Goal: Task Accomplishment & Management: Use online tool/utility

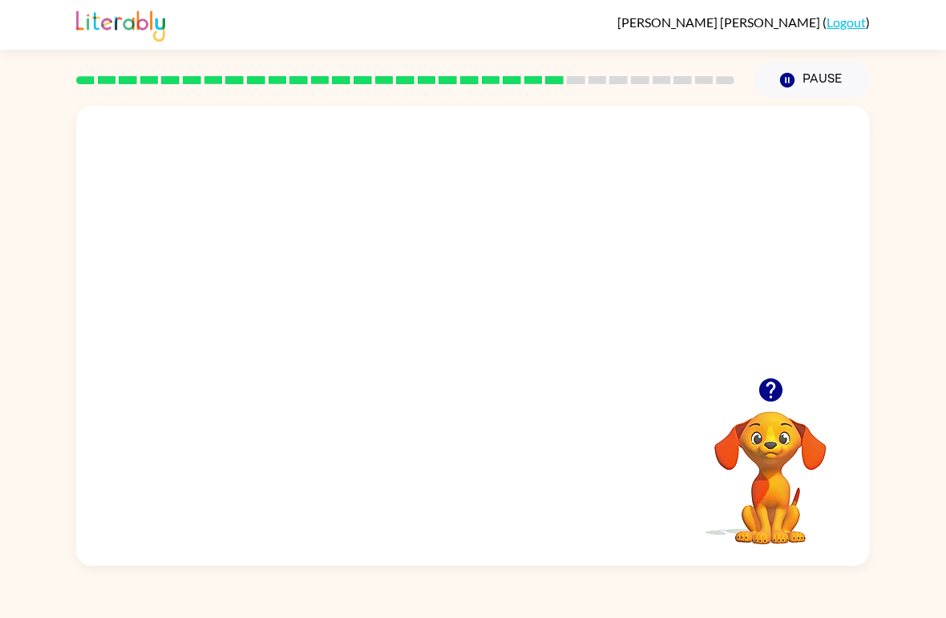
click at [434, 263] on video "Your browser must support playing .mp4 files to use Literably. Please try using…" at bounding box center [472, 242] width 793 height 272
click at [520, 299] on video "Your browser must support playing .mp4 files to use Literably. Please try using…" at bounding box center [472, 242] width 793 height 272
click at [575, 254] on video "Your browser must support playing .mp4 files to use Literably. Please try using…" at bounding box center [472, 242] width 793 height 272
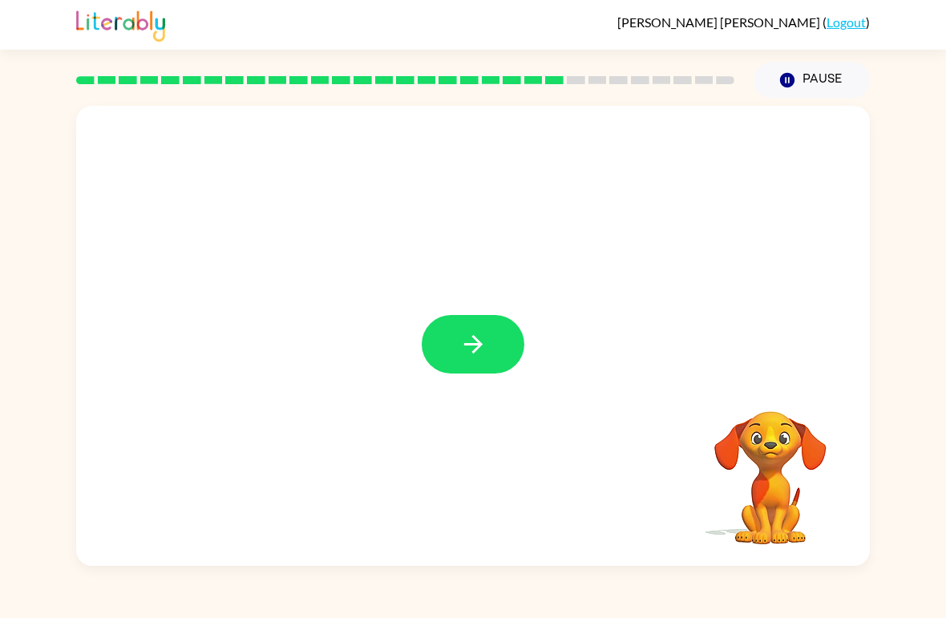
click at [494, 349] on button "button" at bounding box center [473, 344] width 103 height 59
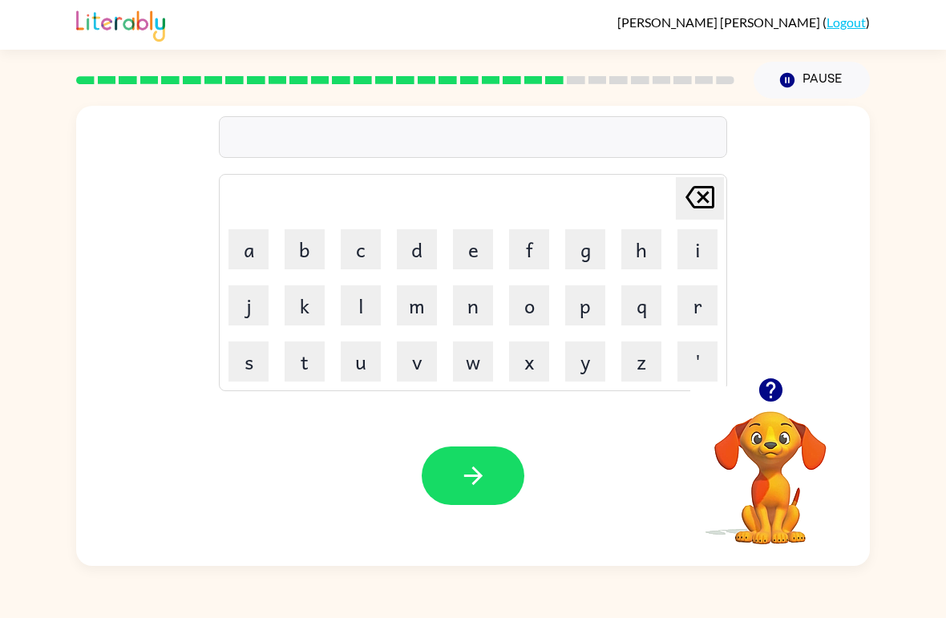
click at [540, 233] on button "f" at bounding box center [529, 249] width 40 height 40
click at [523, 315] on button "o" at bounding box center [529, 305] width 40 height 40
click at [482, 365] on button "w" at bounding box center [473, 361] width 40 height 40
click at [222, 236] on td "a" at bounding box center [248, 249] width 54 height 54
click at [258, 252] on button "a" at bounding box center [248, 249] width 40 height 40
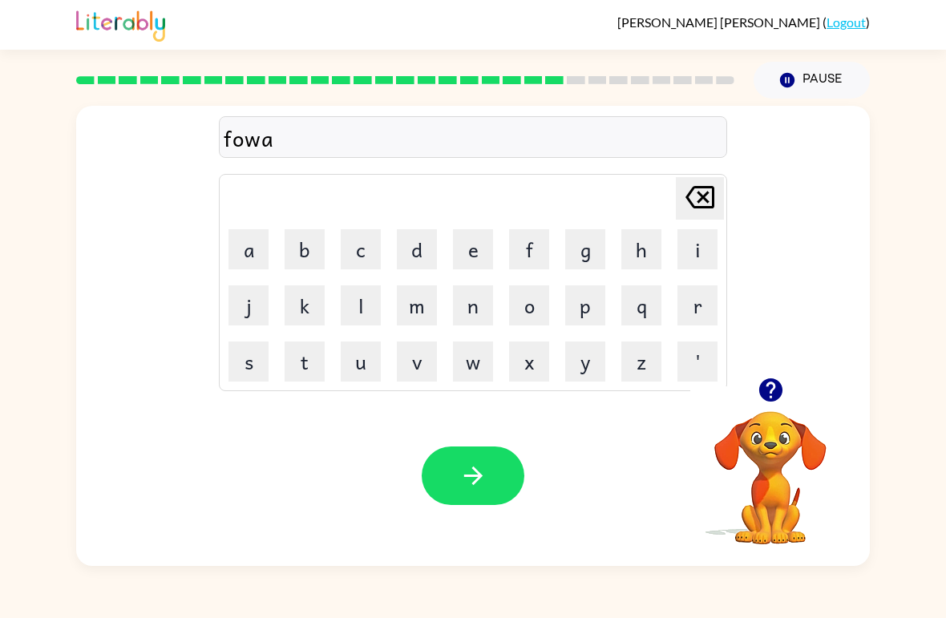
click at [700, 307] on button "r" at bounding box center [697, 305] width 40 height 40
click at [408, 235] on button "d" at bounding box center [417, 249] width 40 height 40
click at [464, 484] on icon "button" at bounding box center [473, 476] width 28 height 28
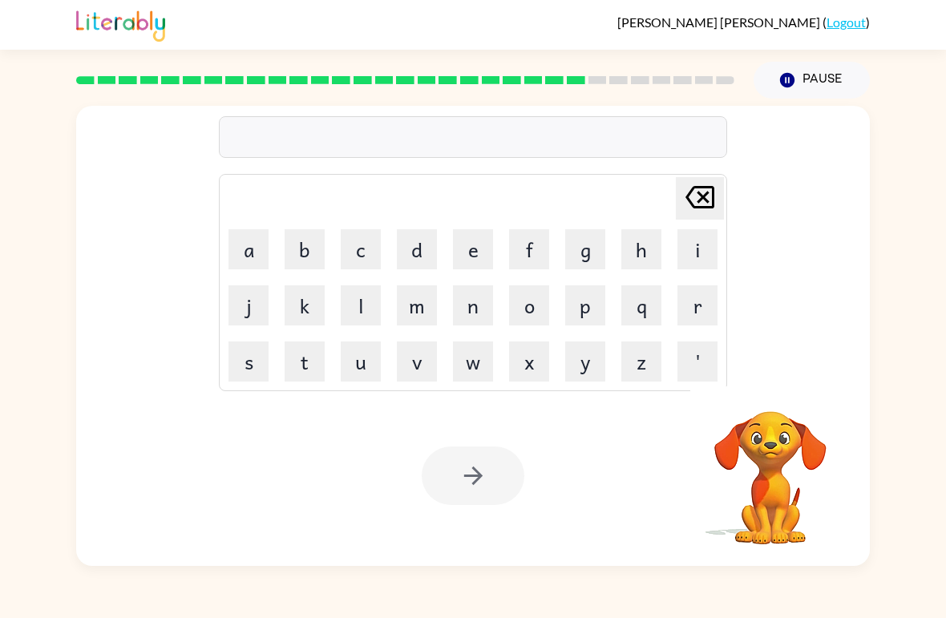
click at [696, 325] on button "r" at bounding box center [697, 305] width 40 height 40
click at [467, 250] on button "e" at bounding box center [473, 249] width 40 height 40
click at [361, 319] on button "l" at bounding box center [361, 305] width 40 height 40
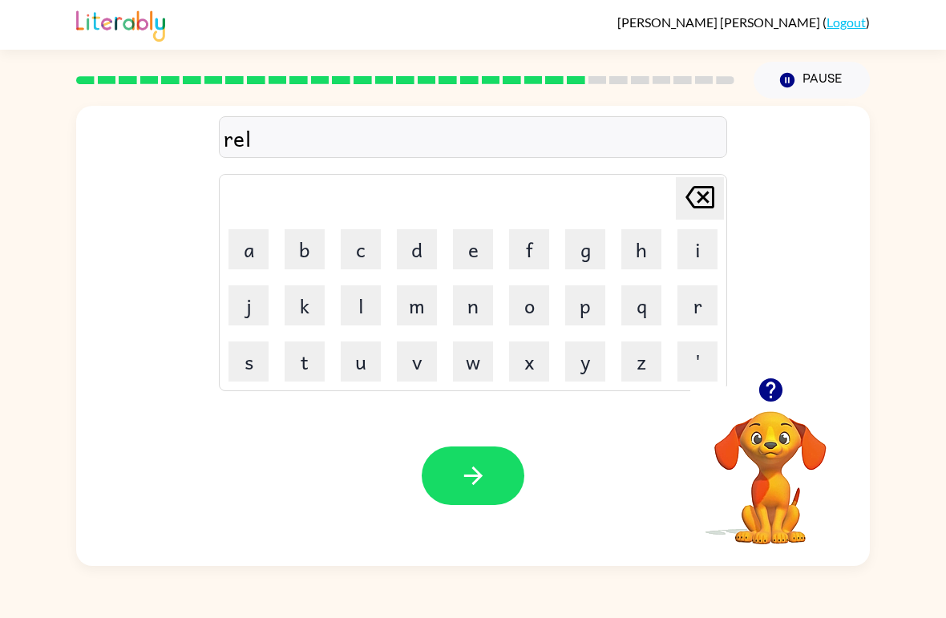
click at [255, 248] on button "a" at bounding box center [248, 249] width 40 height 40
click at [315, 369] on button "t" at bounding box center [304, 361] width 40 height 40
click at [473, 248] on button "e" at bounding box center [473, 249] width 40 height 40
click at [393, 245] on td "d" at bounding box center [416, 249] width 54 height 54
click at [425, 242] on button "d" at bounding box center [417, 249] width 40 height 40
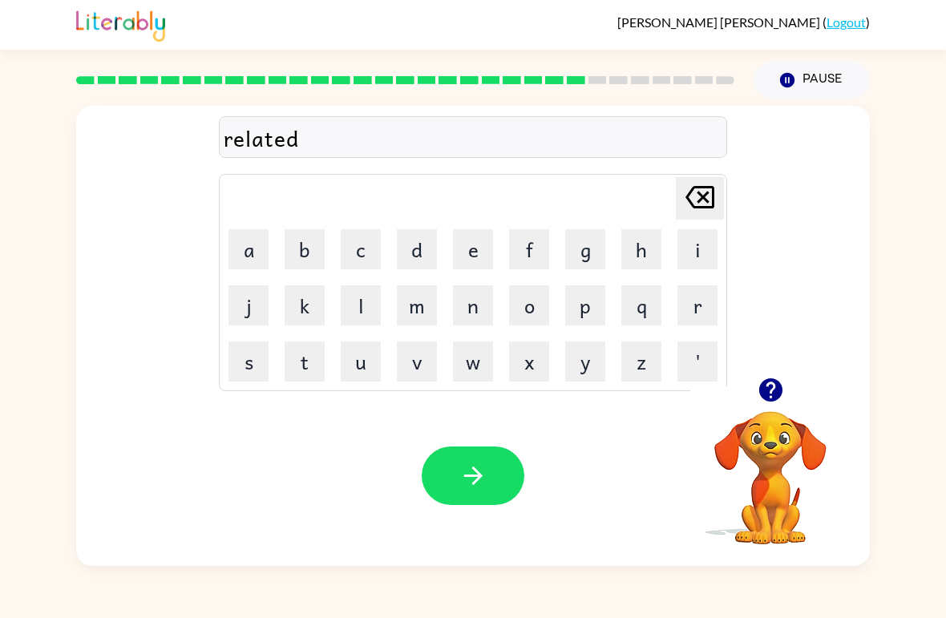
click at [464, 471] on icon "button" at bounding box center [473, 476] width 28 height 28
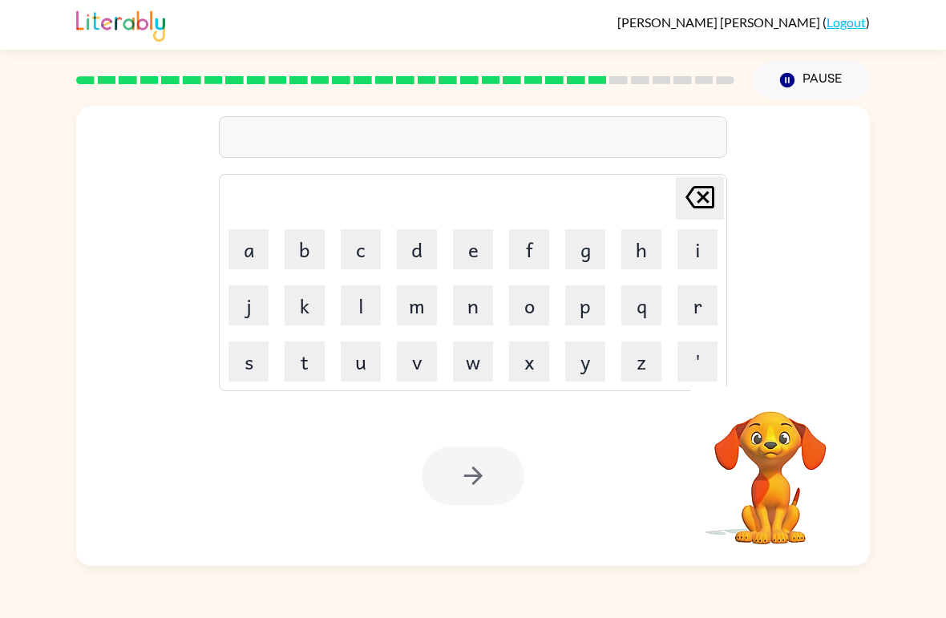
click at [583, 252] on button "g" at bounding box center [585, 249] width 40 height 40
click at [532, 309] on button "o" at bounding box center [529, 305] width 40 height 40
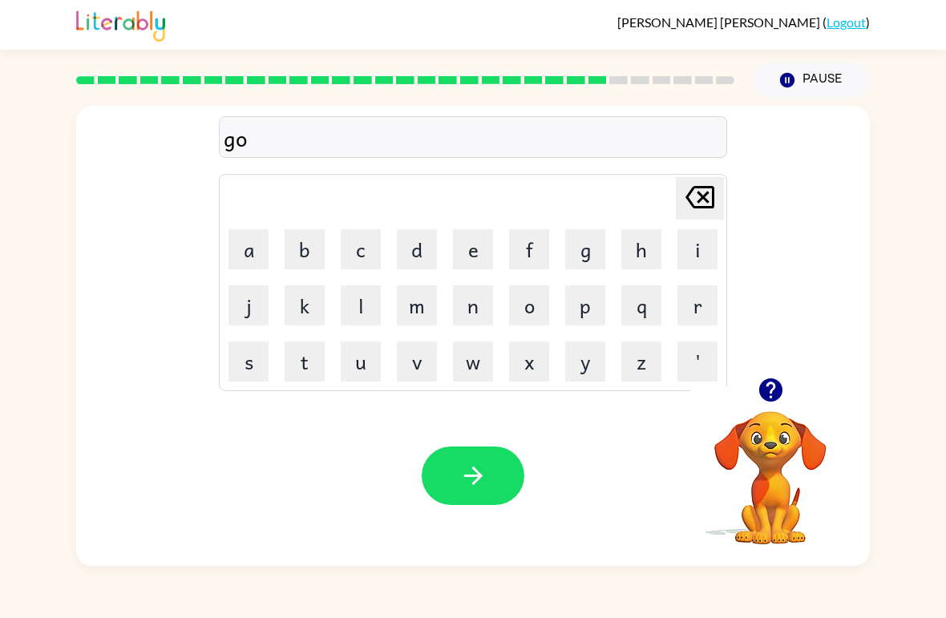
click at [301, 259] on button "b" at bounding box center [304, 249] width 40 height 40
click at [373, 322] on button "l" at bounding box center [361, 305] width 40 height 40
click at [703, 252] on button "i" at bounding box center [697, 249] width 40 height 40
click at [470, 310] on button "n" at bounding box center [473, 305] width 40 height 40
click at [580, 244] on button "g" at bounding box center [585, 249] width 40 height 40
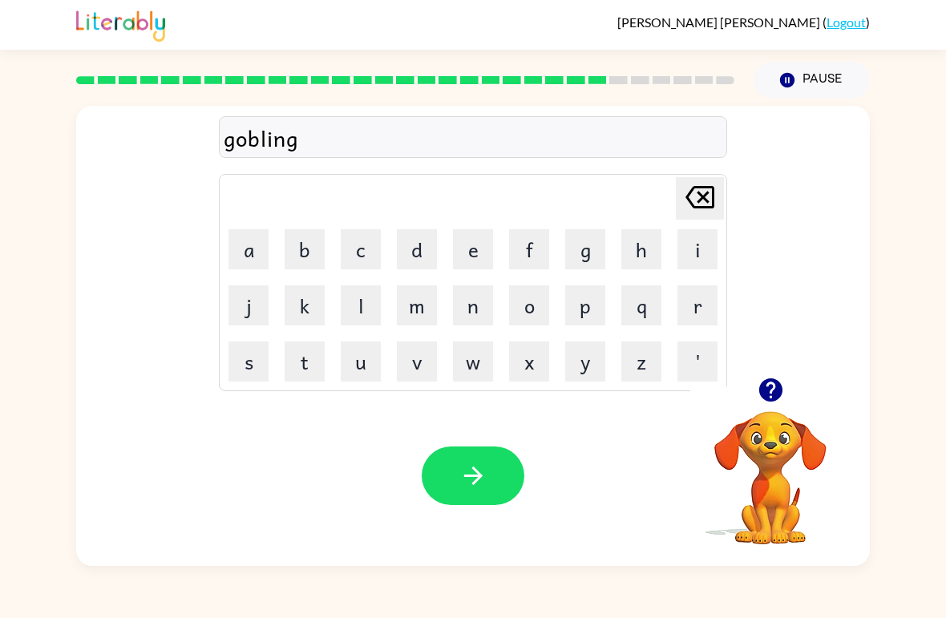
click at [492, 460] on button "button" at bounding box center [473, 475] width 103 height 59
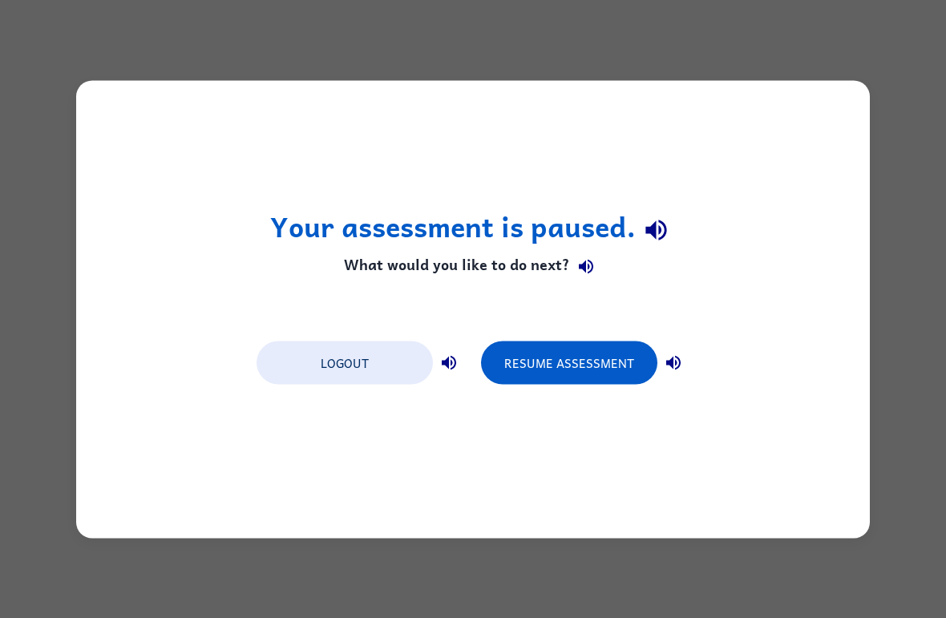
click at [622, 369] on button "Resume Assessment" at bounding box center [569, 362] width 176 height 43
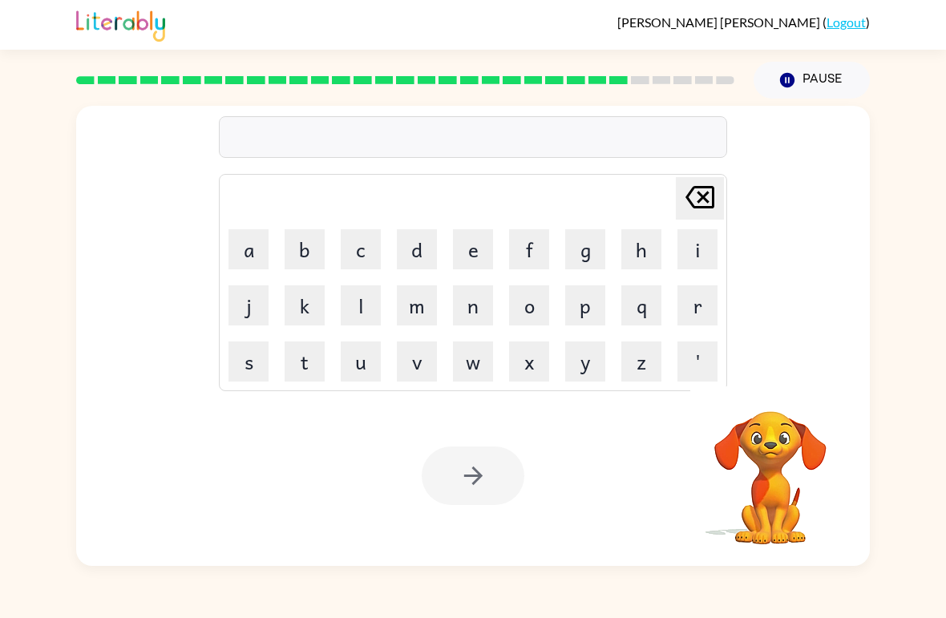
click at [354, 316] on button "l" at bounding box center [361, 305] width 40 height 40
click at [522, 321] on button "o" at bounding box center [529, 305] width 40 height 40
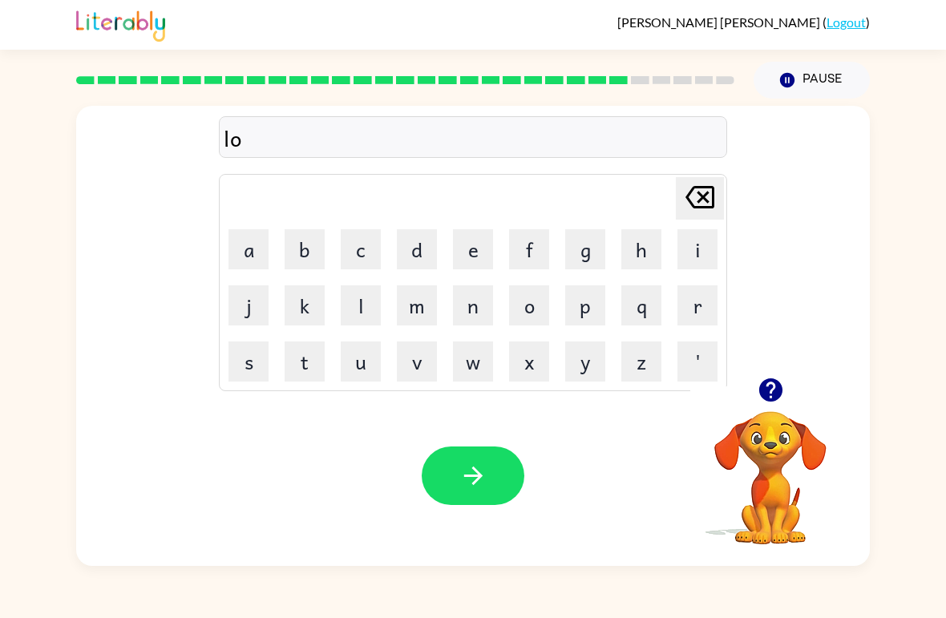
click at [521, 321] on button "o" at bounding box center [529, 305] width 40 height 40
click at [524, 304] on button "o" at bounding box center [529, 305] width 40 height 40
click at [524, 303] on button "o" at bounding box center [529, 305] width 40 height 40
click at [712, 192] on icon at bounding box center [699, 197] width 29 height 22
click at [711, 191] on icon "[PERSON_NAME] last character input" at bounding box center [699, 197] width 38 height 38
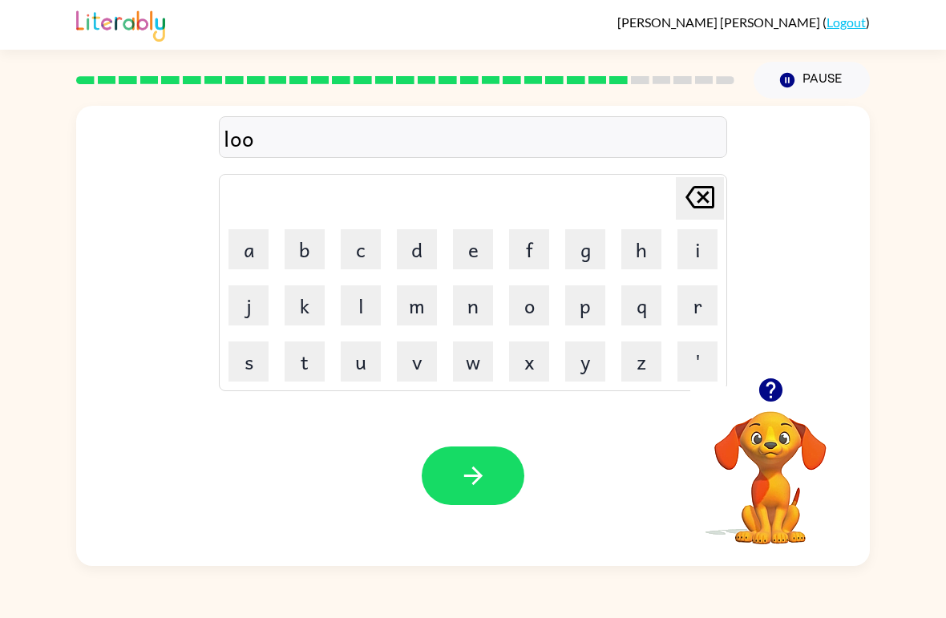
click at [683, 189] on icon "[PERSON_NAME] last character input" at bounding box center [699, 197] width 38 height 38
click at [427, 325] on button "m" at bounding box center [417, 305] width 40 height 40
click at [315, 249] on button "b" at bounding box center [304, 249] width 40 height 40
click at [490, 243] on button "e" at bounding box center [473, 249] width 40 height 40
click at [658, 309] on button "q" at bounding box center [641, 305] width 40 height 40
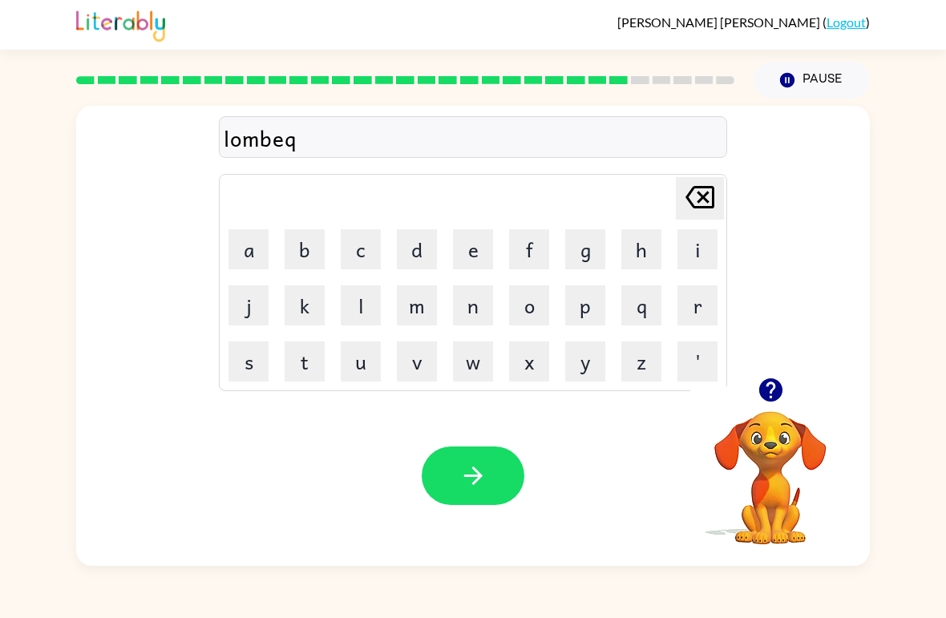
click at [692, 200] on icon "[PERSON_NAME] last character input" at bounding box center [699, 197] width 38 height 38
click at [698, 298] on button "r" at bounding box center [697, 305] width 40 height 40
click at [715, 289] on button "r" at bounding box center [697, 305] width 40 height 40
click at [680, 301] on button "r" at bounding box center [697, 305] width 40 height 40
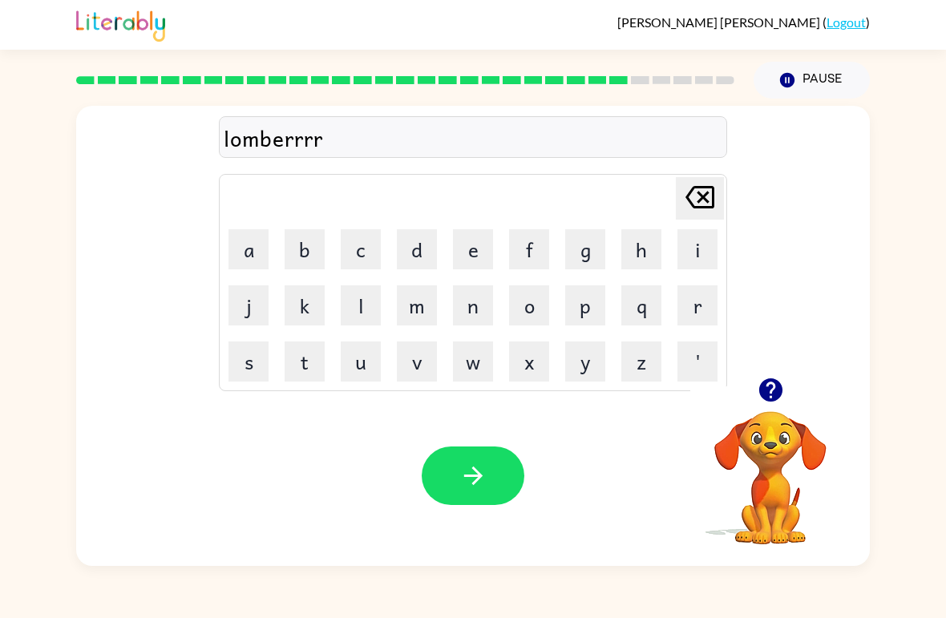
click at [692, 303] on button "r" at bounding box center [697, 305] width 40 height 40
click at [684, 185] on icon "[PERSON_NAME] last character input" at bounding box center [699, 197] width 38 height 38
click at [708, 202] on icon at bounding box center [699, 197] width 29 height 22
click at [707, 201] on icon at bounding box center [699, 197] width 29 height 22
click at [714, 191] on icon at bounding box center [699, 197] width 29 height 22
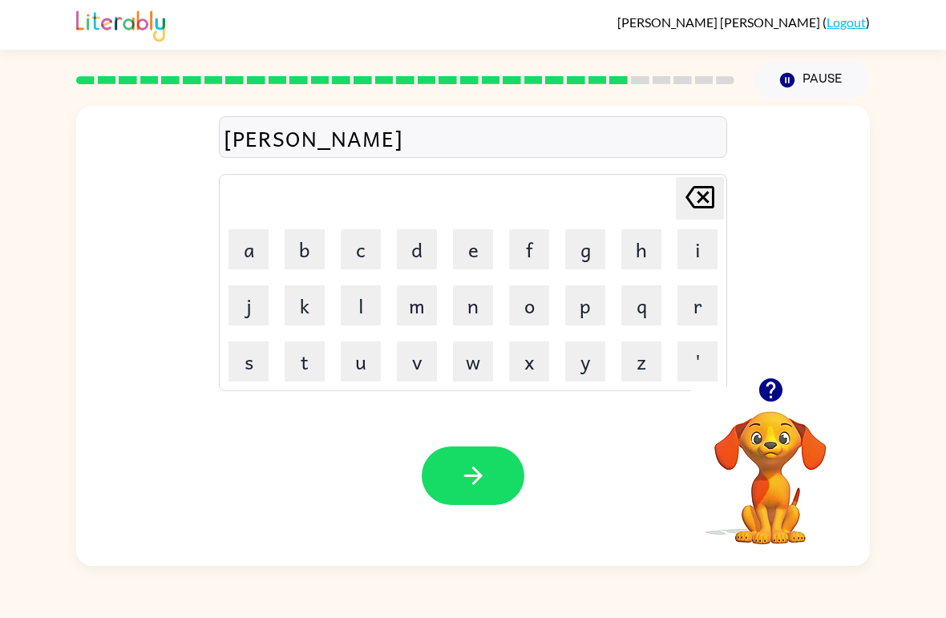
click at [240, 325] on button "j" at bounding box center [248, 305] width 40 height 40
click at [248, 249] on button "a" at bounding box center [248, 249] width 40 height 40
click at [357, 256] on button "c" at bounding box center [361, 249] width 40 height 40
click at [293, 323] on button "k" at bounding box center [304, 305] width 40 height 40
click at [479, 447] on button "button" at bounding box center [473, 475] width 103 height 59
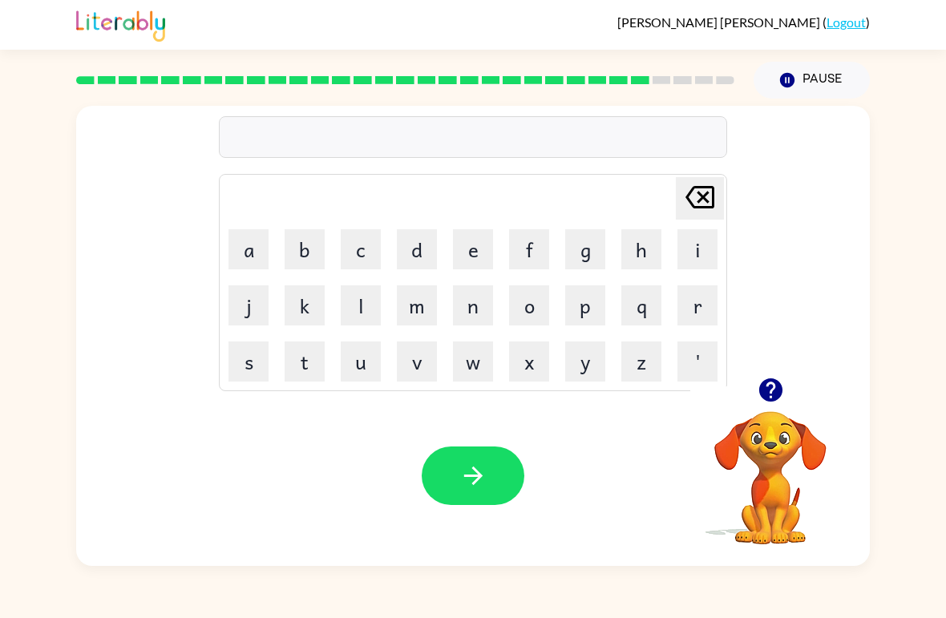
click at [786, 401] on button "button" at bounding box center [770, 389] width 41 height 41
click at [594, 301] on button "p" at bounding box center [585, 305] width 40 height 40
click at [704, 240] on button "i" at bounding box center [697, 249] width 40 height 40
click at [260, 355] on button "s" at bounding box center [248, 361] width 40 height 40
click at [712, 195] on icon at bounding box center [699, 197] width 29 height 22
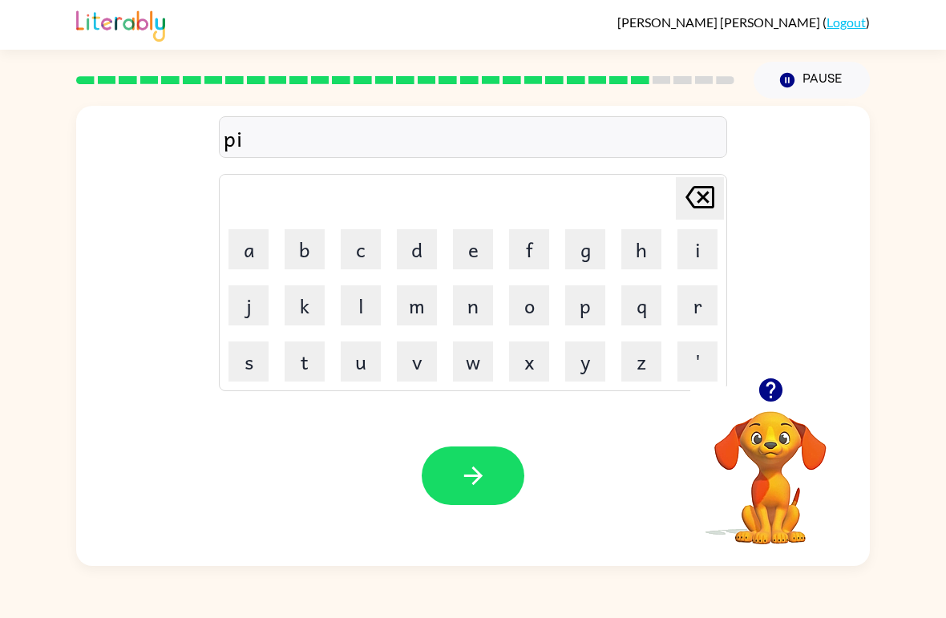
click at [704, 309] on button "r" at bounding box center [697, 305] width 40 height 40
click at [364, 255] on button "c" at bounding box center [361, 249] width 40 height 40
click at [459, 247] on button "e" at bounding box center [473, 249] width 40 height 40
click at [473, 478] on icon "button" at bounding box center [473, 476] width 28 height 28
click at [315, 359] on button "t" at bounding box center [304, 361] width 40 height 40
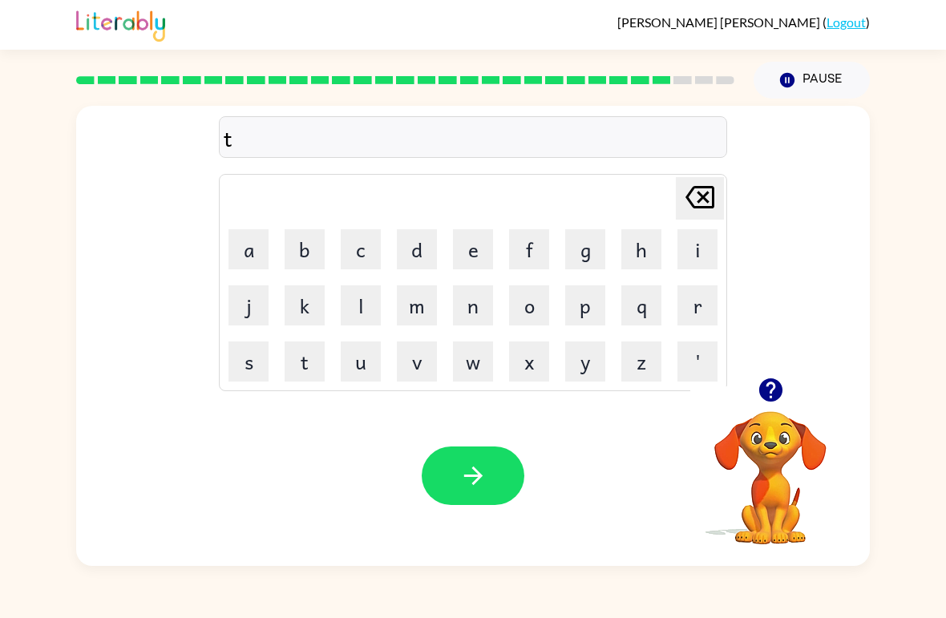
click at [672, 240] on td "i" at bounding box center [697, 249] width 54 height 54
click at [645, 251] on button "h" at bounding box center [641, 249] width 40 height 40
click at [700, 252] on button "i" at bounding box center [697, 249] width 40 height 40
click at [485, 320] on button "n" at bounding box center [473, 305] width 40 height 40
click at [779, 406] on button "button" at bounding box center [770, 389] width 41 height 41
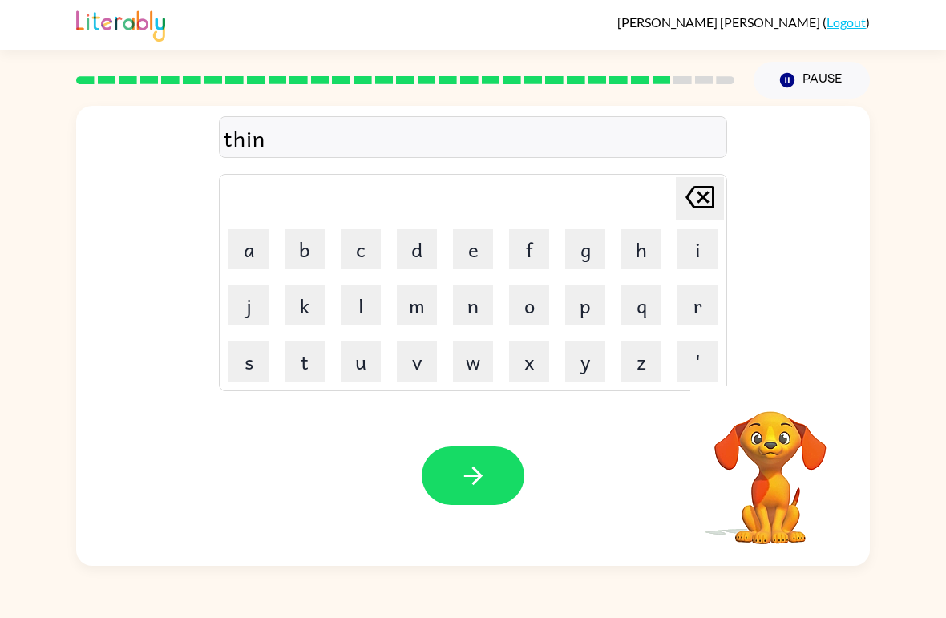
click at [486, 494] on button "button" at bounding box center [473, 475] width 103 height 59
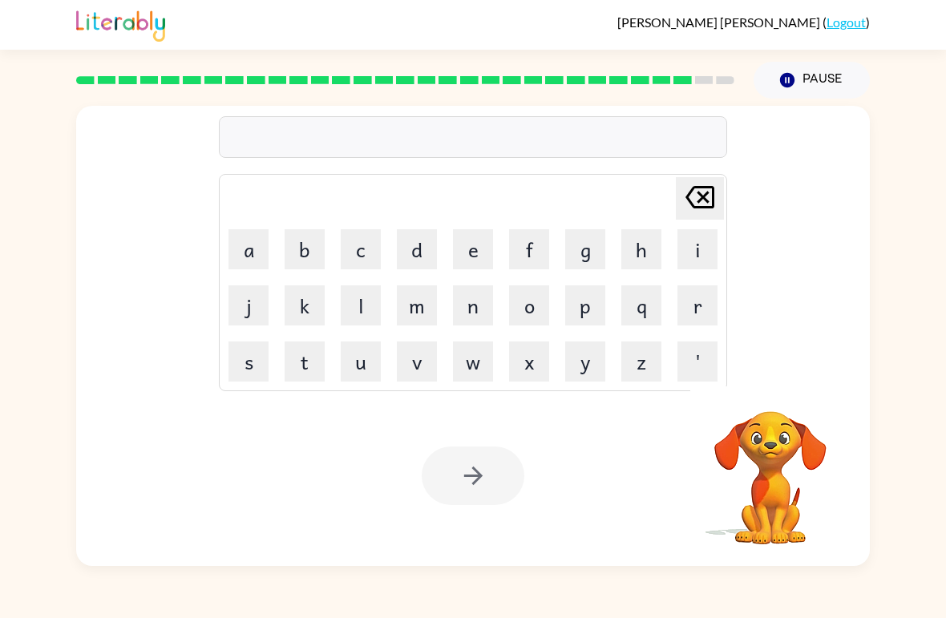
click at [230, 353] on button "s" at bounding box center [248, 361] width 40 height 40
click at [700, 248] on button "i" at bounding box center [697, 249] width 40 height 40
click at [366, 313] on button "l" at bounding box center [361, 305] width 40 height 40
click at [416, 369] on button "v" at bounding box center [417, 361] width 40 height 40
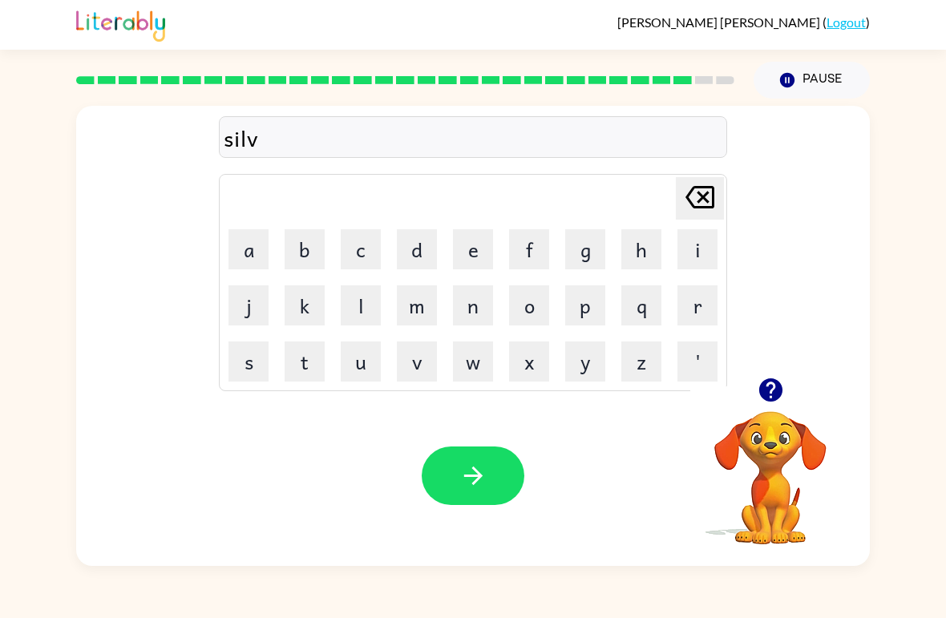
click at [463, 239] on button "e" at bounding box center [473, 249] width 40 height 40
click at [712, 268] on button "i" at bounding box center [697, 249] width 40 height 40
click at [706, 196] on icon at bounding box center [699, 197] width 29 height 22
click at [700, 304] on button "r" at bounding box center [697, 305] width 40 height 40
click at [469, 368] on button "w" at bounding box center [473, 361] width 40 height 40
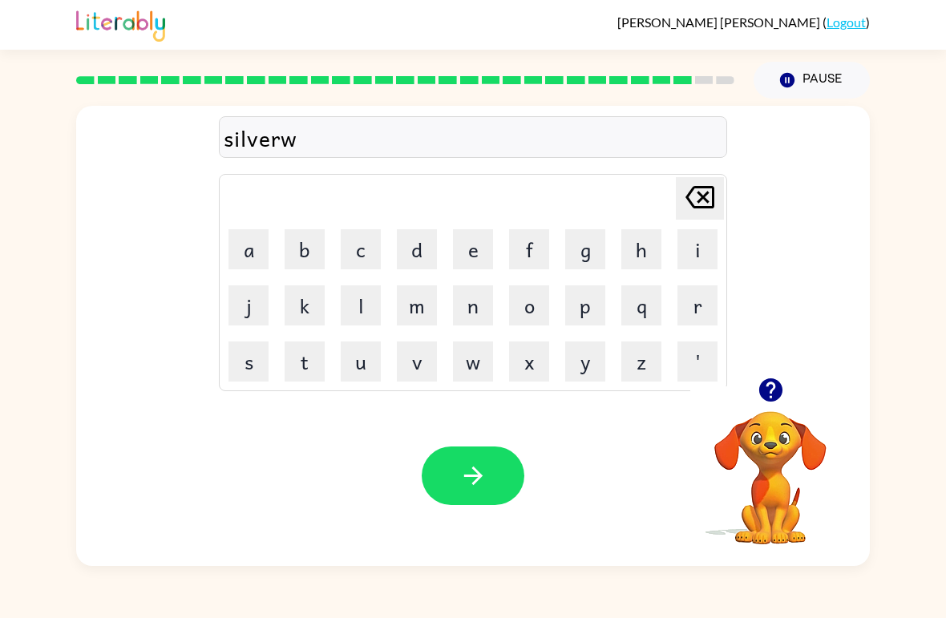
click at [470, 247] on button "e" at bounding box center [473, 249] width 40 height 40
click at [669, 309] on table "[PERSON_NAME] last character input a b c d e f g h i j k l m n o p q r s t u v …" at bounding box center [473, 283] width 506 height 216
click at [470, 242] on button "e" at bounding box center [473, 249] width 40 height 40
click at [706, 193] on icon at bounding box center [699, 197] width 29 height 22
click at [689, 301] on button "r" at bounding box center [697, 305] width 40 height 40
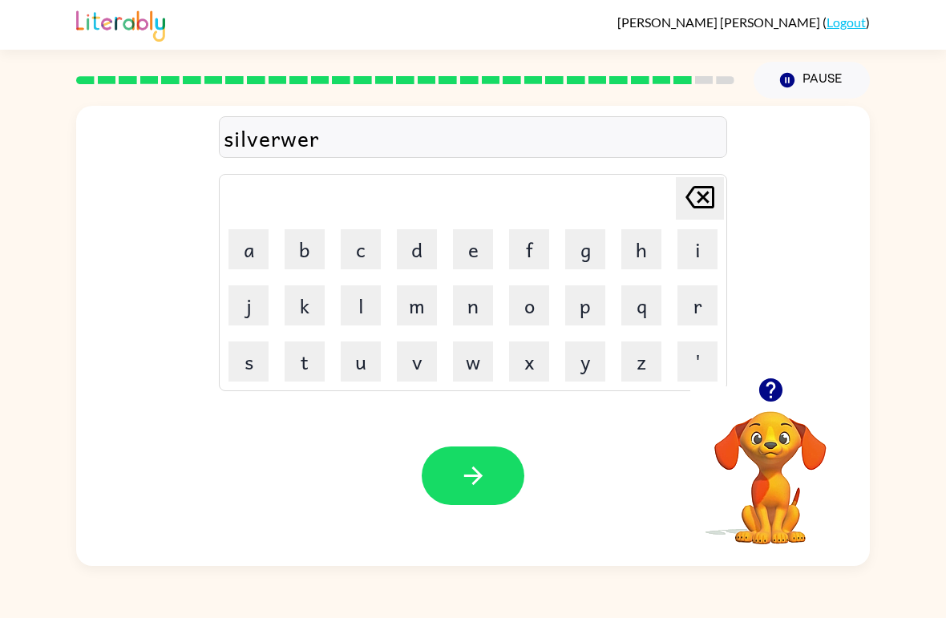
click at [474, 241] on button "e" at bounding box center [473, 249] width 40 height 40
click at [484, 468] on icon "button" at bounding box center [473, 476] width 28 height 28
click at [782, 385] on icon "button" at bounding box center [770, 390] width 28 height 28
click at [364, 359] on button "u" at bounding box center [361, 361] width 40 height 40
click at [484, 316] on button "n" at bounding box center [473, 305] width 40 height 40
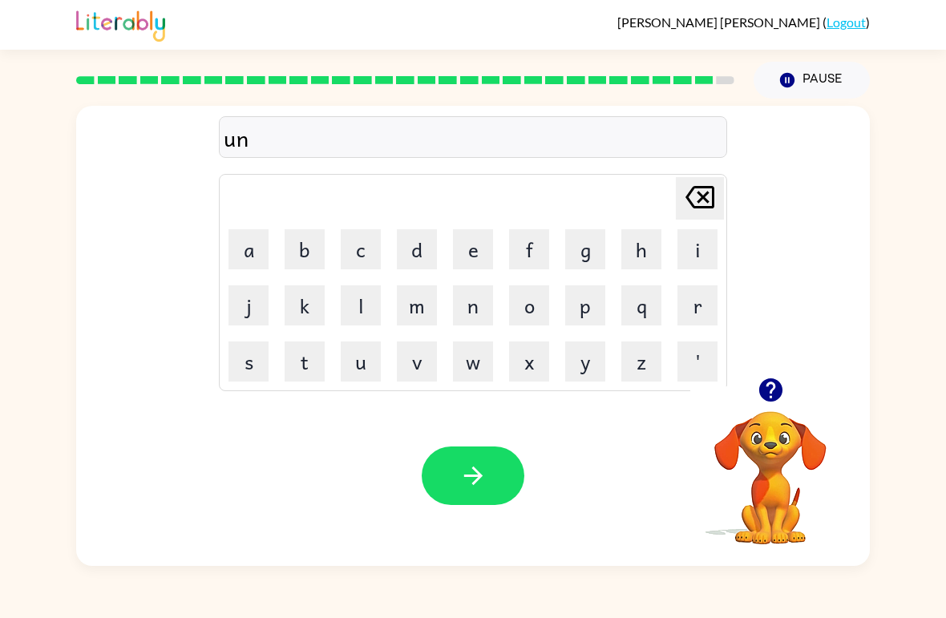
click at [230, 245] on button "a" at bounding box center [248, 249] width 40 height 40
click at [530, 254] on button "f" at bounding box center [529, 249] width 40 height 40
click at [692, 306] on button "r" at bounding box center [697, 305] width 40 height 40
click at [253, 253] on button "a" at bounding box center [248, 249] width 40 height 40
click at [685, 248] on button "i" at bounding box center [697, 249] width 40 height 40
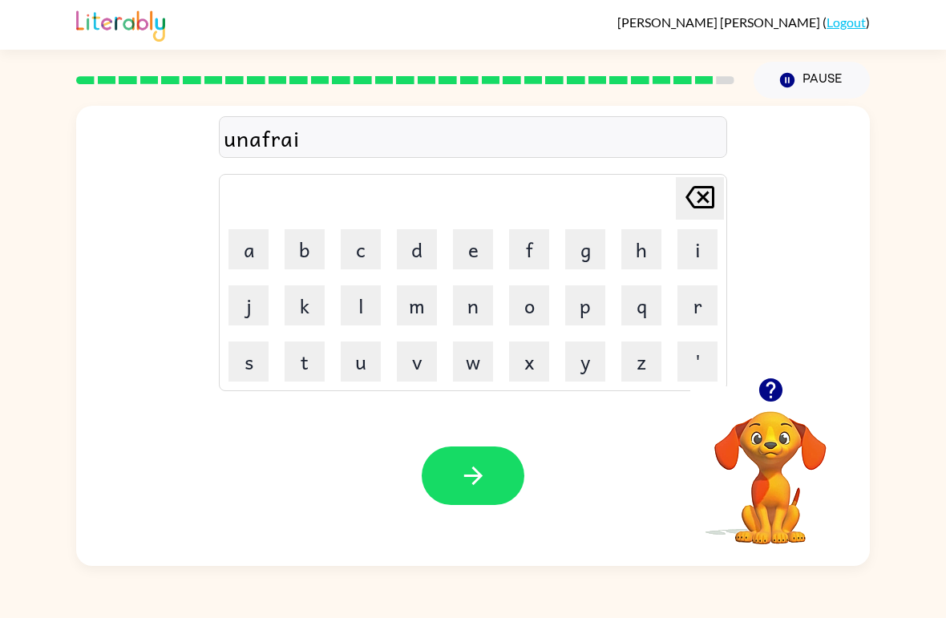
click at [412, 255] on button "d" at bounding box center [417, 249] width 40 height 40
click at [497, 486] on button "button" at bounding box center [473, 475] width 103 height 59
